Goal: Task Accomplishment & Management: Use online tool/utility

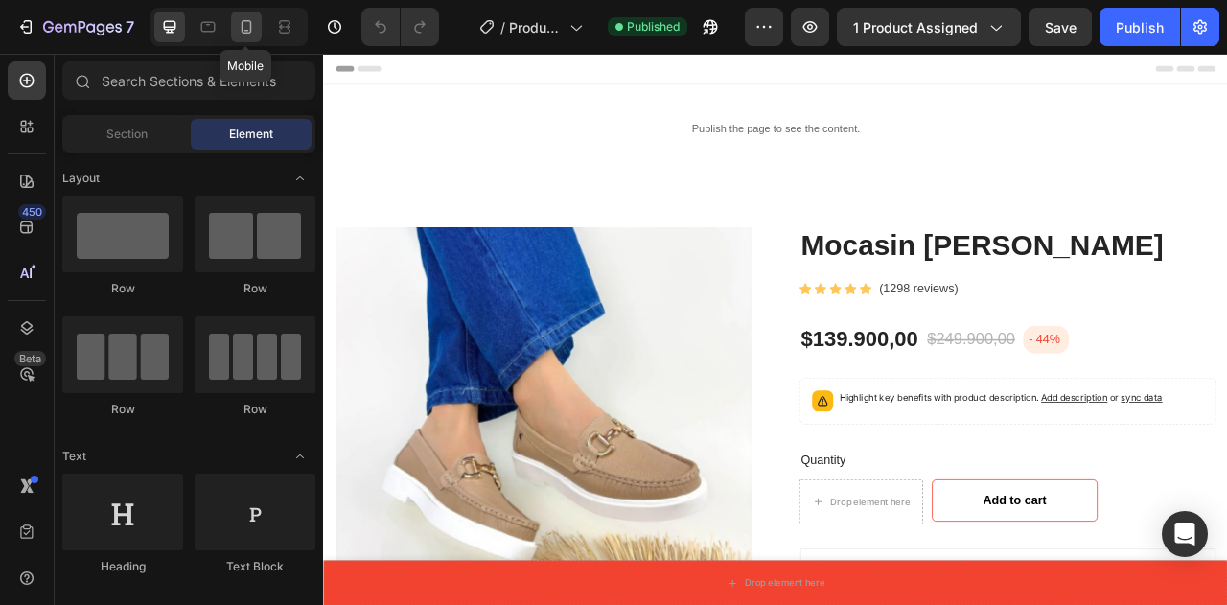
click at [243, 21] on icon at bounding box center [247, 26] width 11 height 13
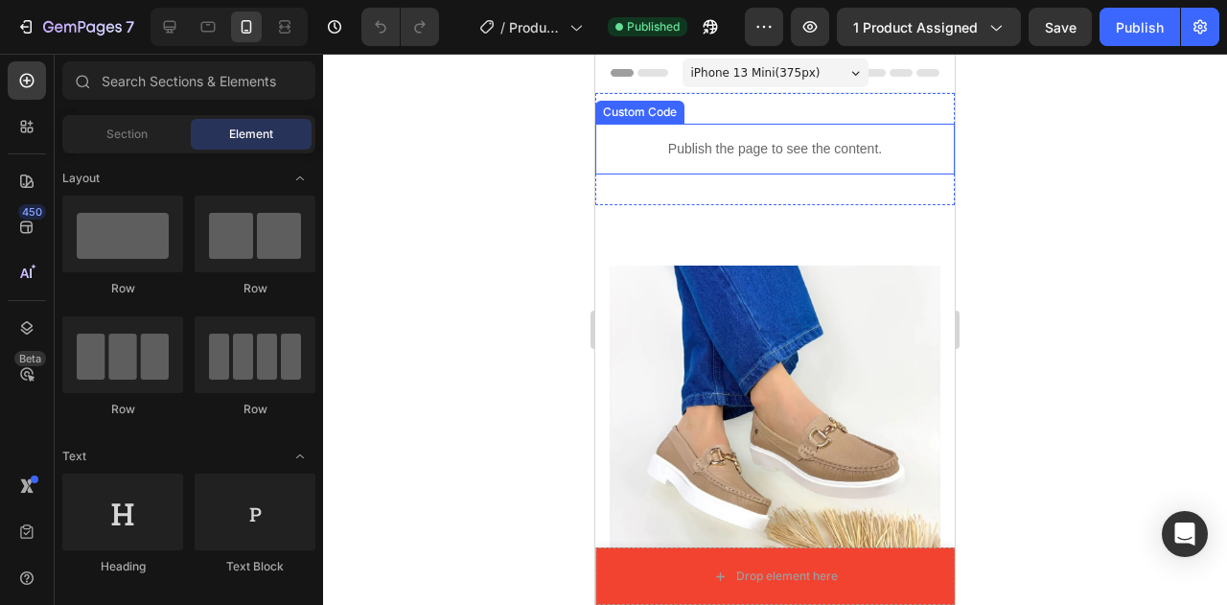
click at [748, 145] on p "Publish the page to see the content." at bounding box center [774, 149] width 359 height 20
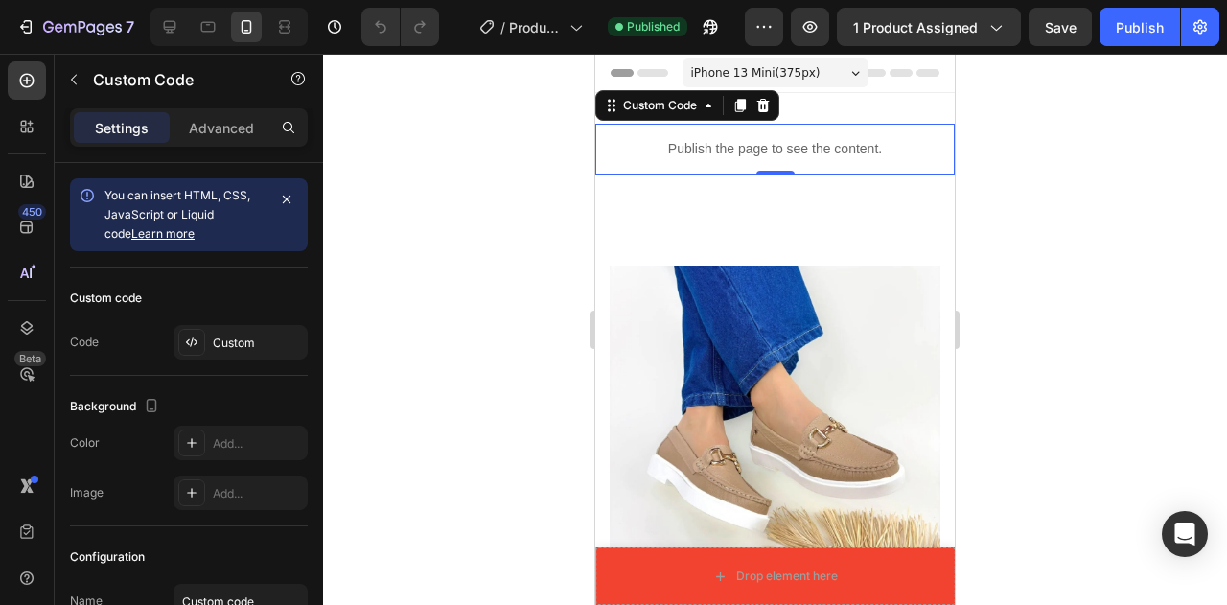
click at [734, 147] on p "Publish the page to see the content." at bounding box center [774, 149] width 359 height 20
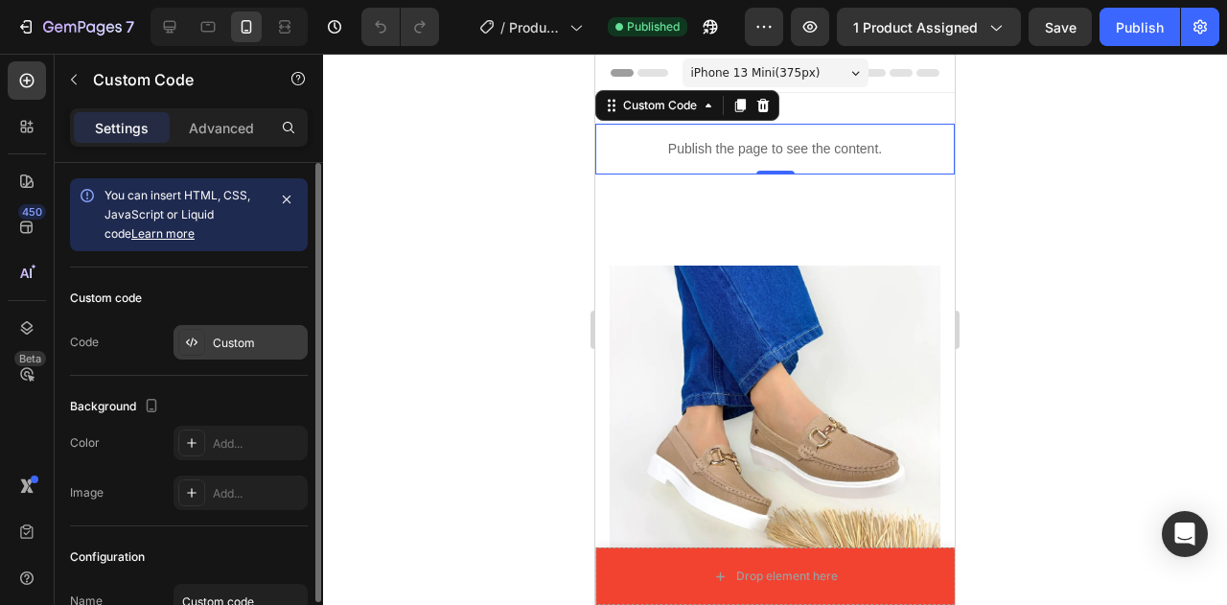
click at [251, 342] on div "Custom" at bounding box center [258, 342] width 90 height 17
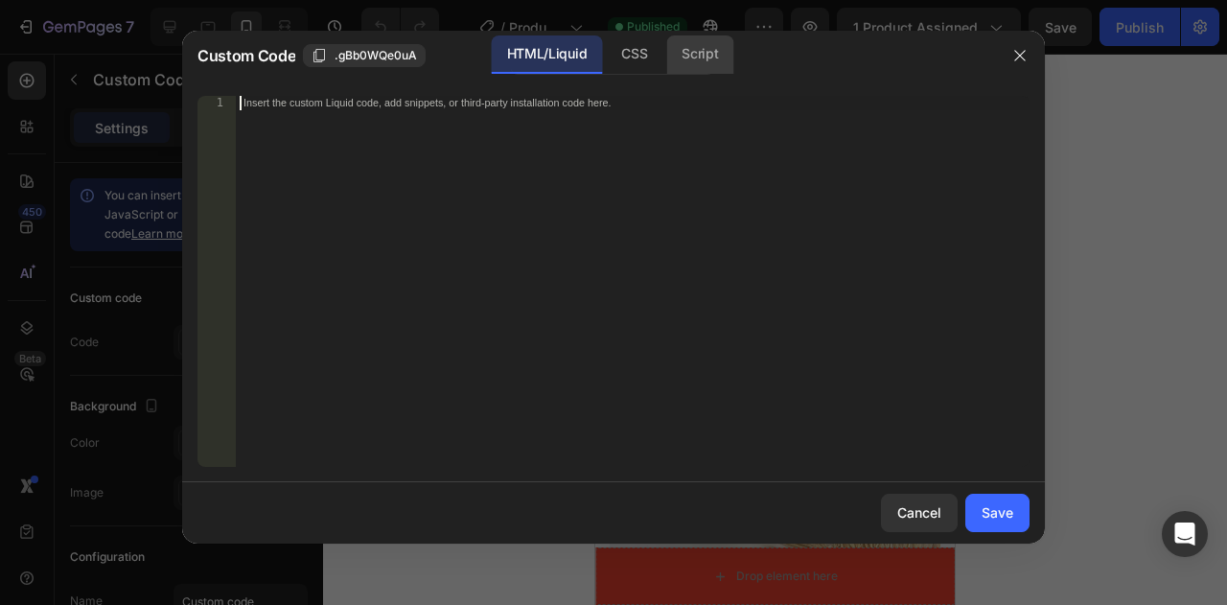
click at [674, 60] on div "Script" at bounding box center [699, 54] width 67 height 38
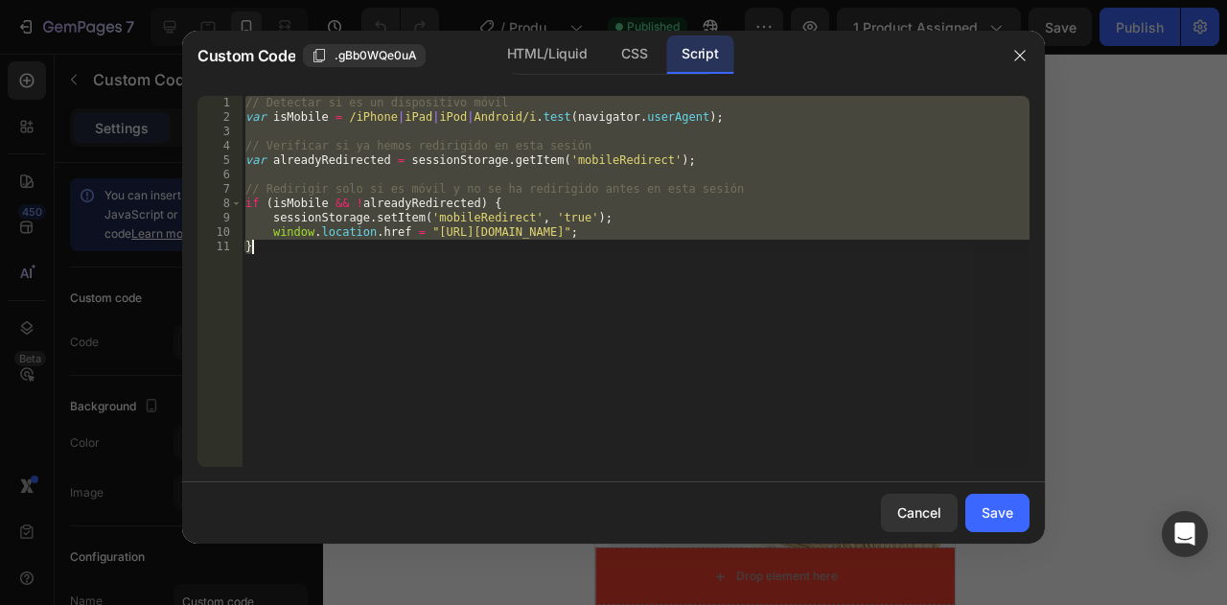
click at [838, 228] on div "// Detectar si es un dispositivo móvil var isMobile = /iPhone | iPad | iPod | A…" at bounding box center [636, 281] width 788 height 371
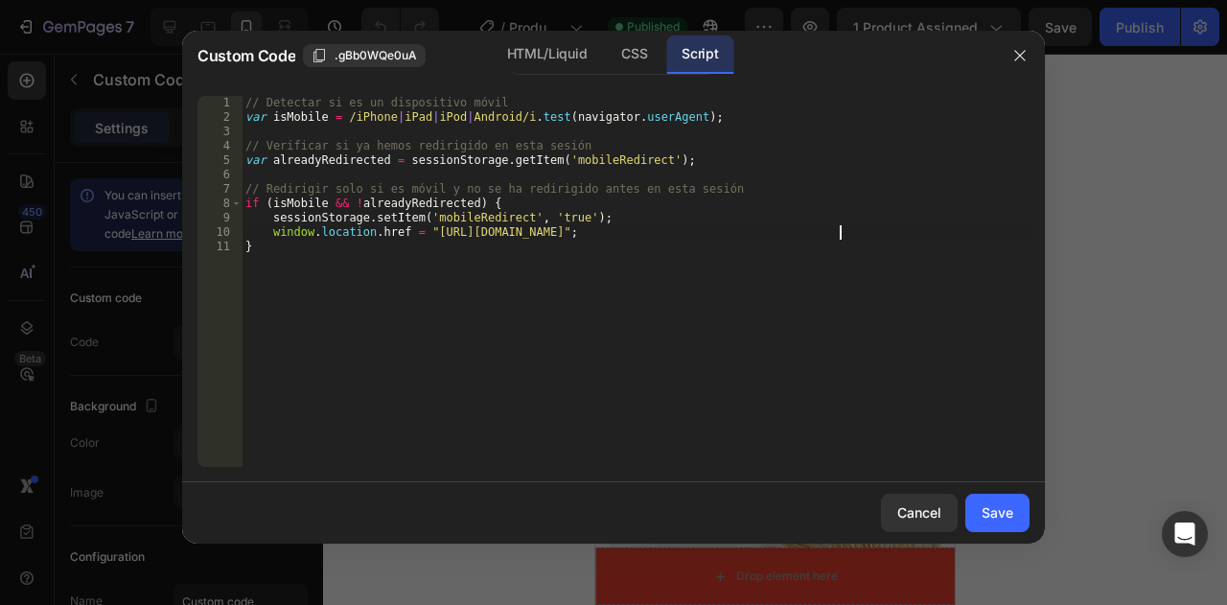
click at [838, 228] on div "// Detectar si es un dispositivo móvil var isMobile = /iPhone | iPad | iPod | A…" at bounding box center [636, 296] width 788 height 400
drag, startPoint x: 840, startPoint y: 229, endPoint x: 422, endPoint y: 235, distance: 418.8
click at [422, 235] on div "// Detectar si es un dispositivo móvil var isMobile = /iPhone | iPad | iPod | A…" at bounding box center [636, 296] width 788 height 400
paste textarea "smart-watch-s1000-pro-7-manillas"
click at [758, 192] on div "// Detectar si es un dispositivo móvil var isMobile = /iPhone | iPad | iPod | A…" at bounding box center [636, 296] width 788 height 400
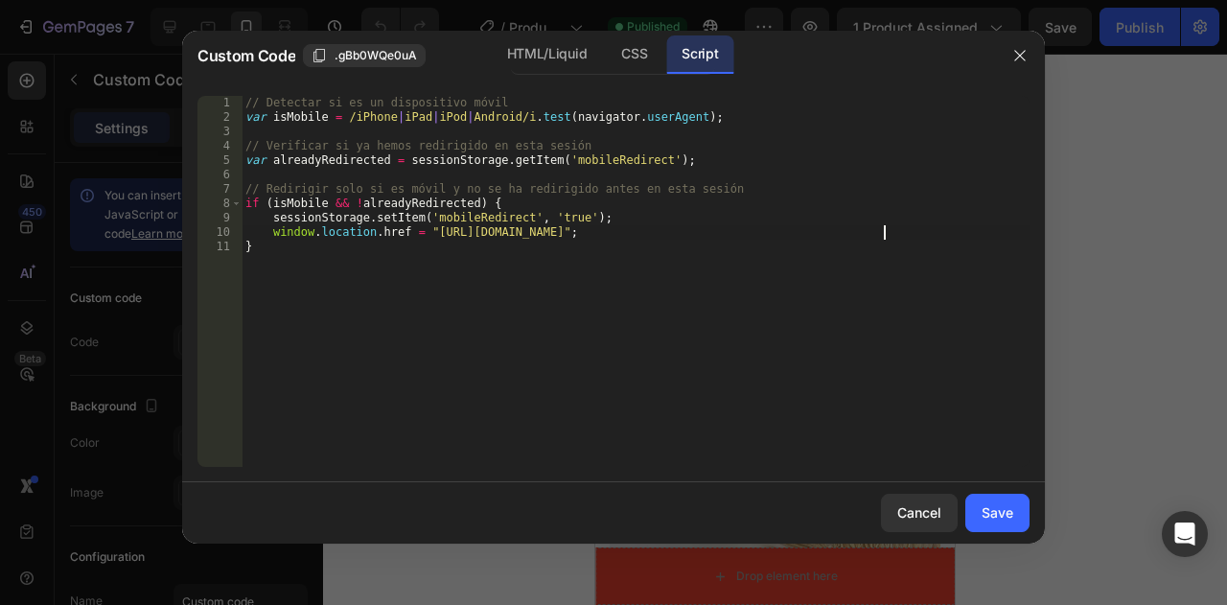
type textarea "// Redirigir solo si es móvil y no se ha redirigido antes en esta sesión"
click at [1002, 499] on button "Save" at bounding box center [997, 513] width 64 height 38
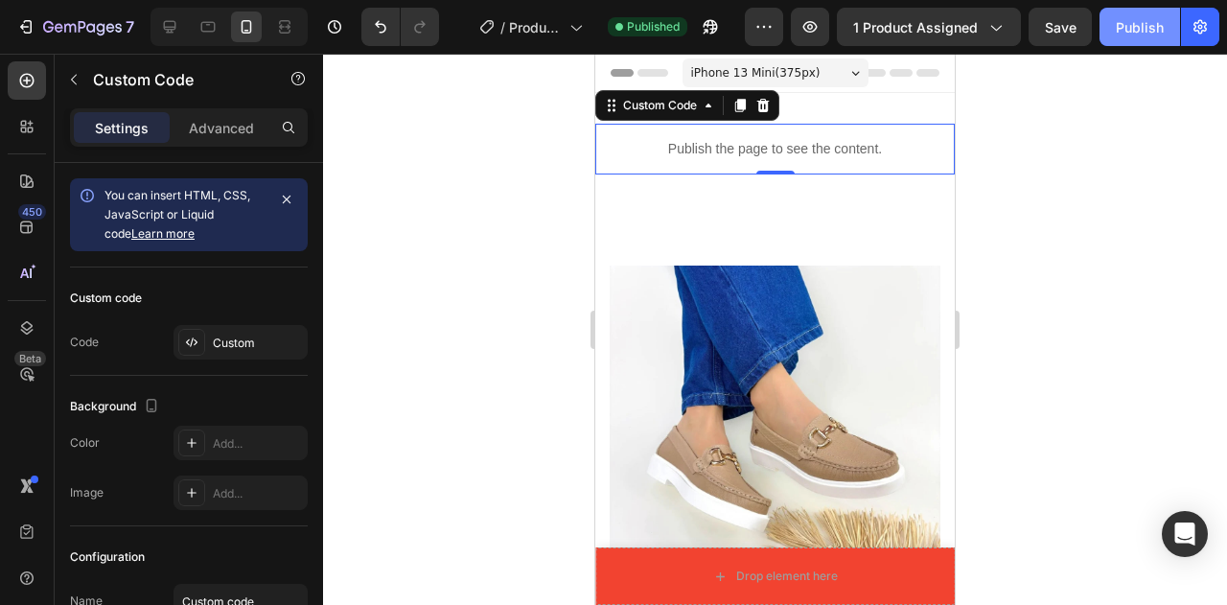
click at [1137, 24] on div "Publish" at bounding box center [1140, 27] width 48 height 20
